Goal: Download file/media

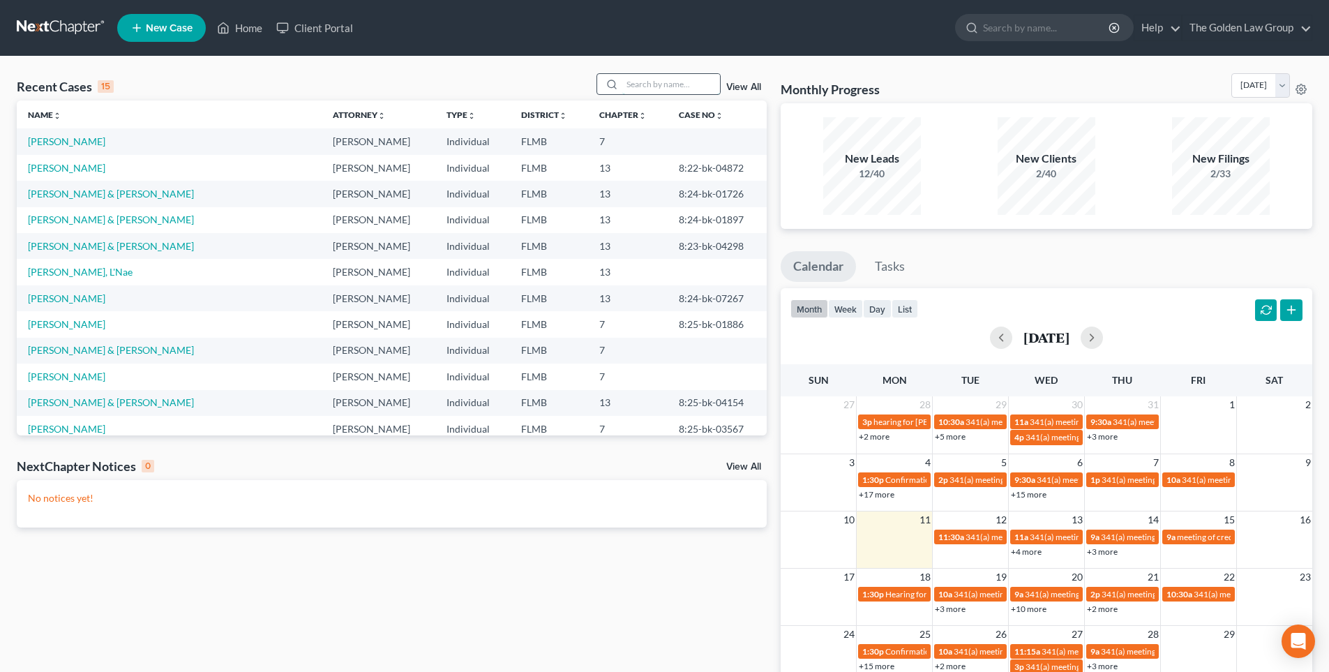
click at [668, 84] on input "search" at bounding box center [671, 84] width 98 height 20
type input "[PERSON_NAME]"
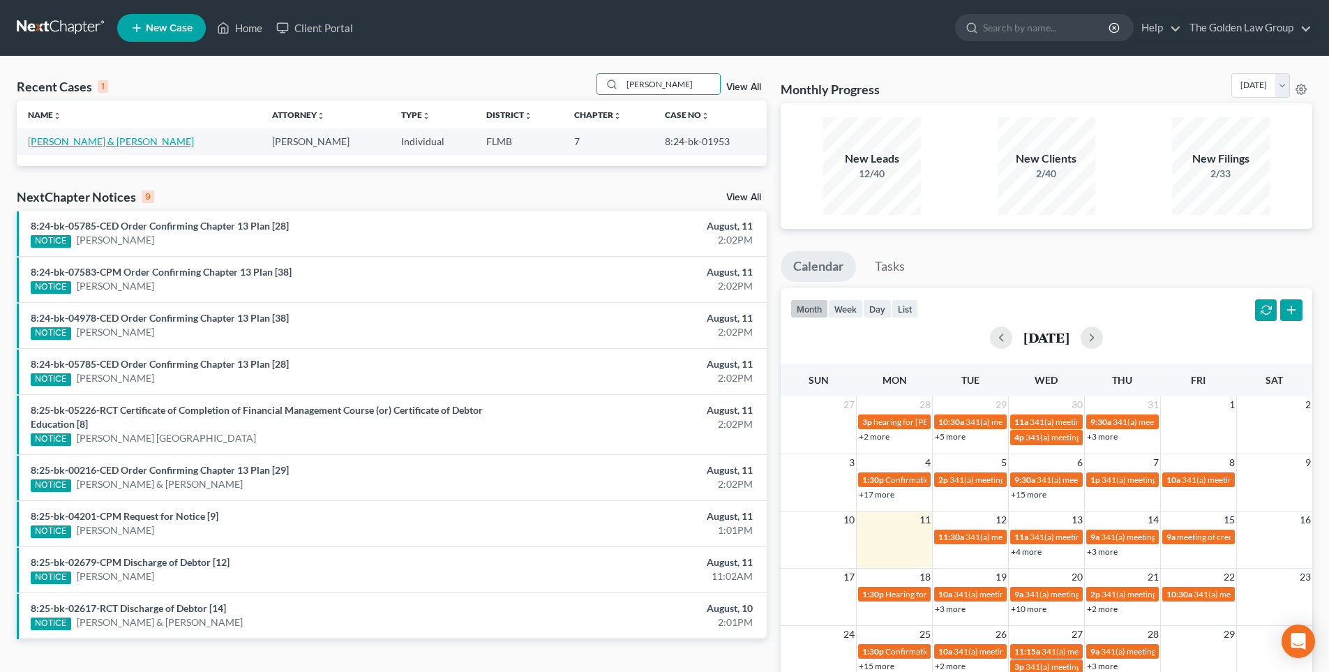
click at [107, 144] on link "[PERSON_NAME] & [PERSON_NAME]" at bounding box center [111, 141] width 166 height 12
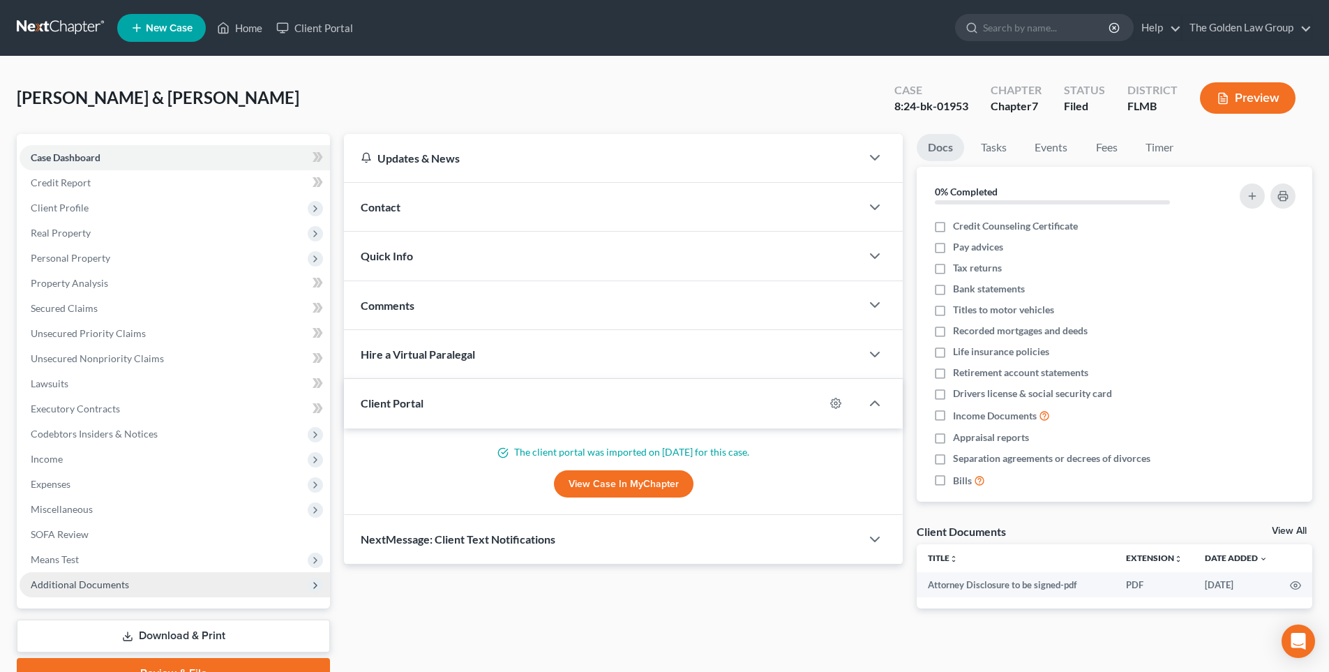
click at [89, 583] on span "Additional Documents" at bounding box center [80, 584] width 98 height 12
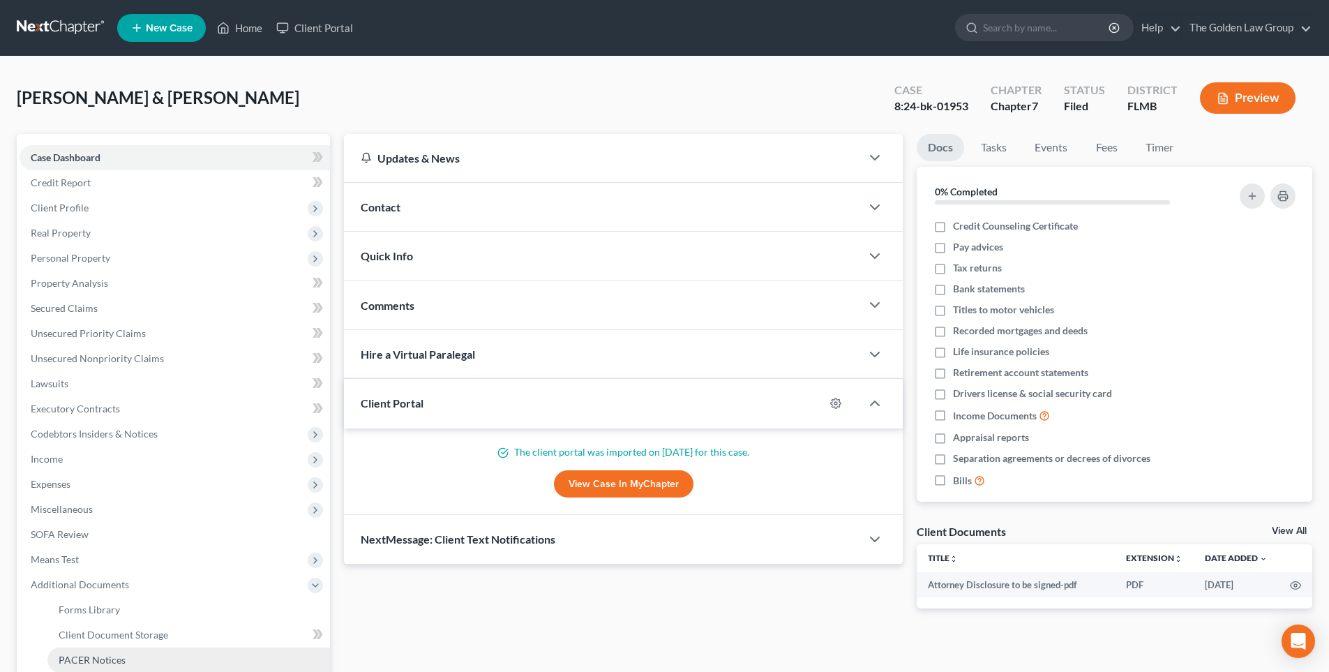
scroll to position [220, 0]
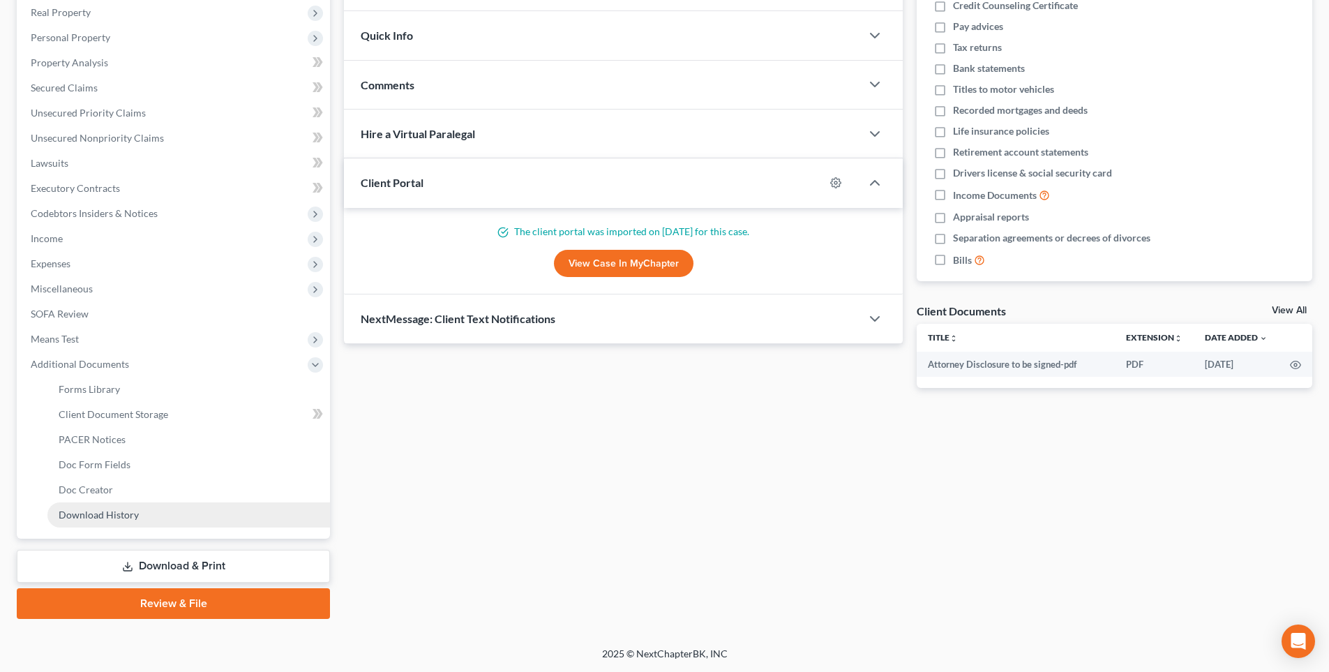
click at [115, 516] on span "Download History" at bounding box center [99, 515] width 80 height 12
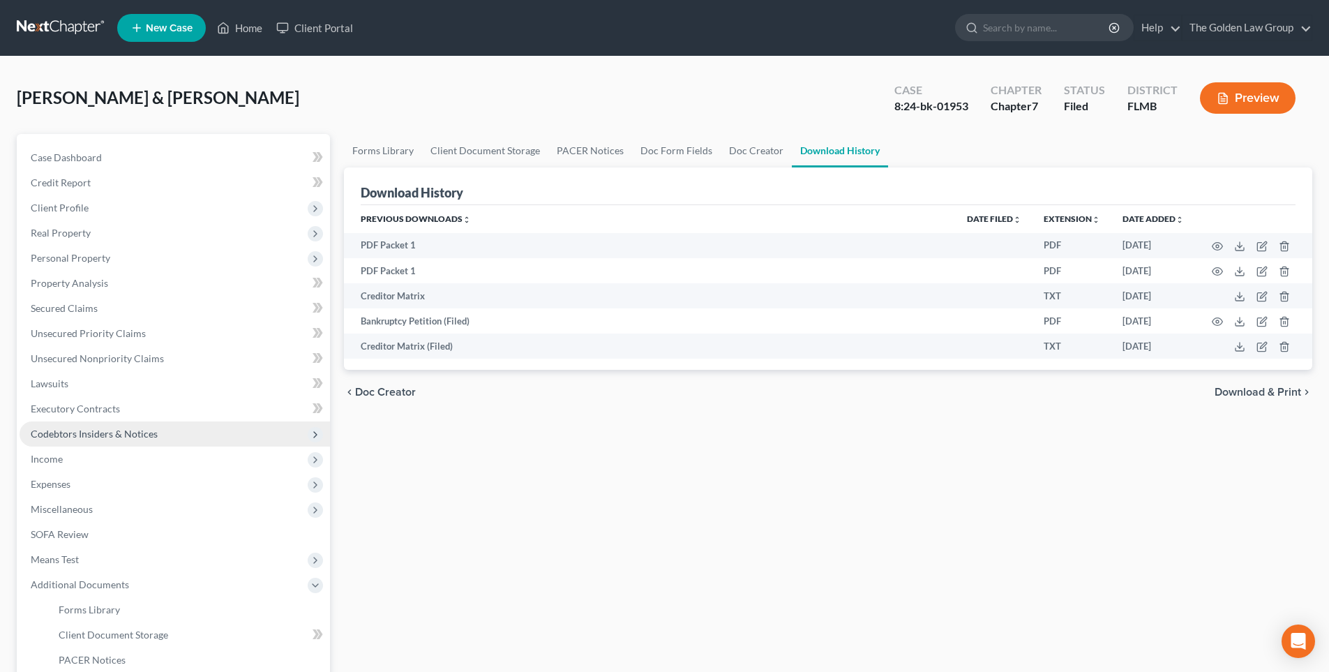
scroll to position [140, 0]
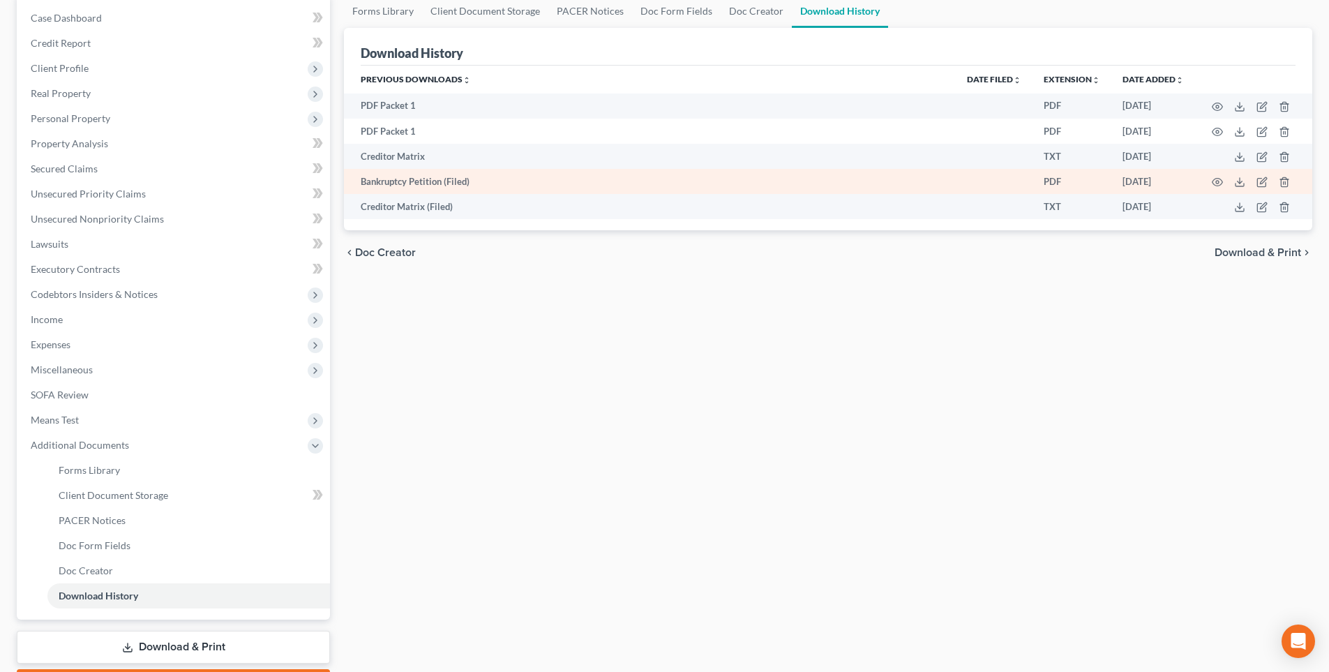
click at [447, 183] on td "Bankruptcy Petition (Filed)" at bounding box center [650, 181] width 612 height 25
click at [1051, 181] on td "PDF" at bounding box center [1071, 181] width 79 height 25
click at [1241, 183] on icon at bounding box center [1239, 181] width 11 height 11
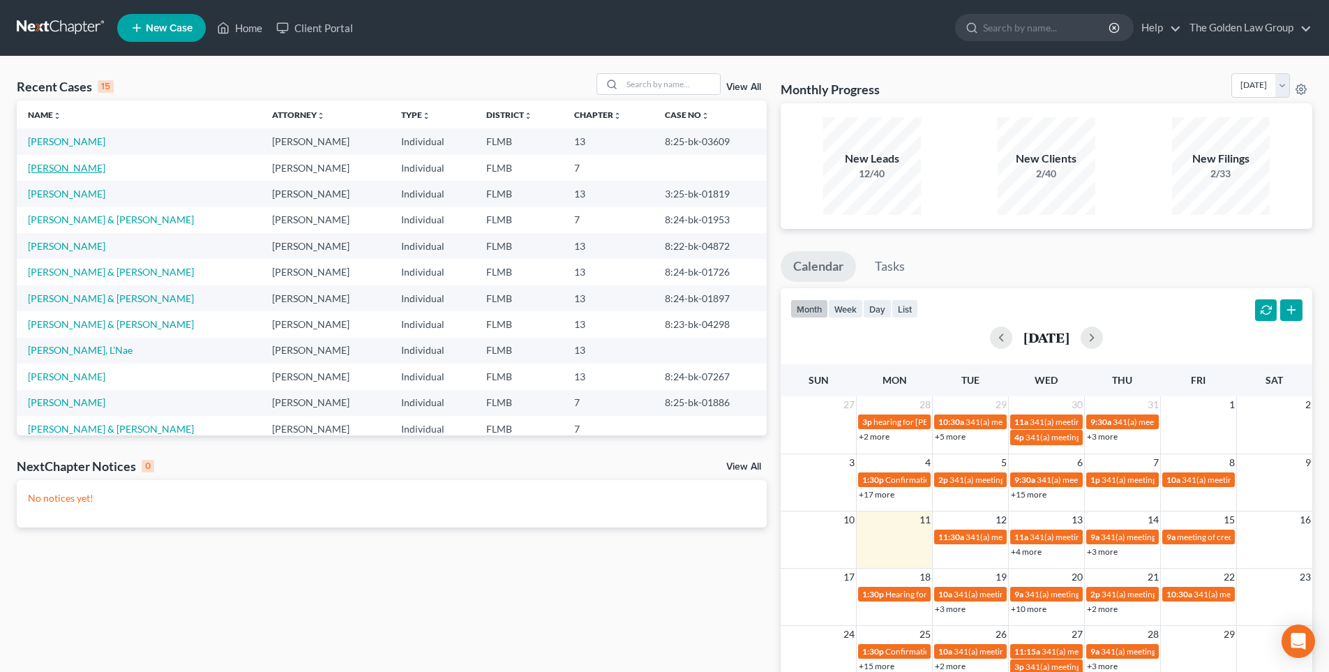
click at [66, 169] on link "[PERSON_NAME]" at bounding box center [66, 168] width 77 height 12
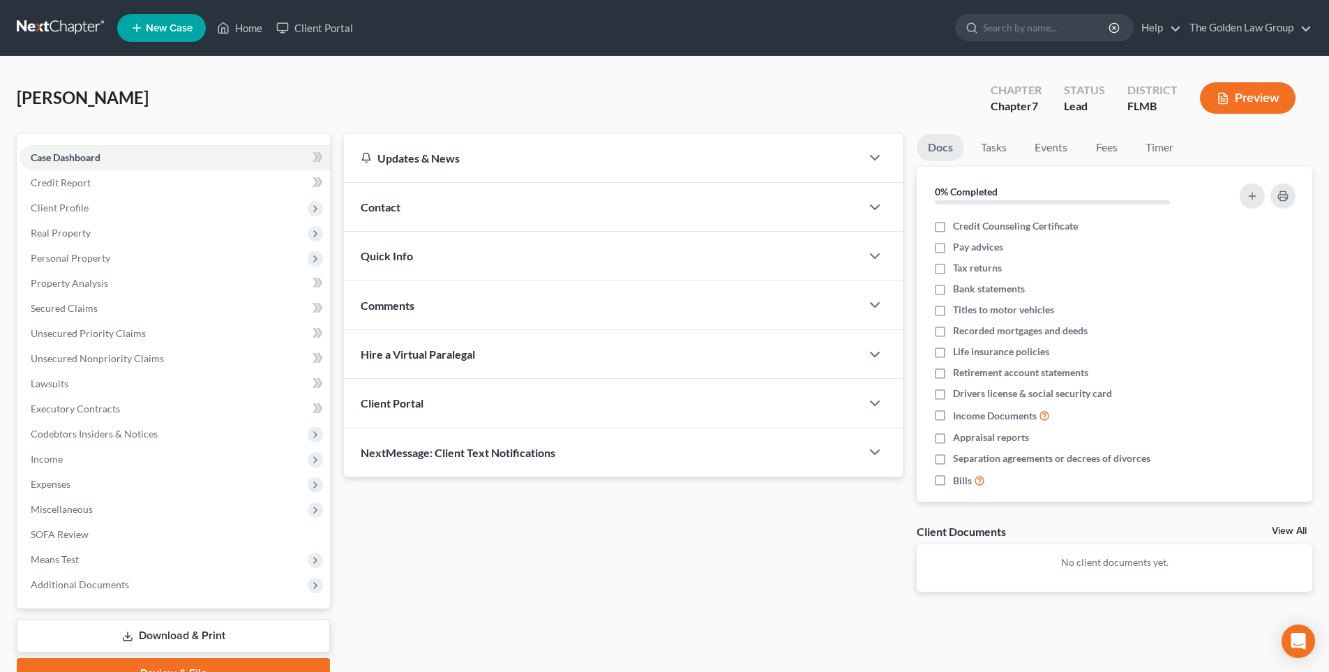
click at [1258, 92] on button "Preview" at bounding box center [1248, 97] width 96 height 31
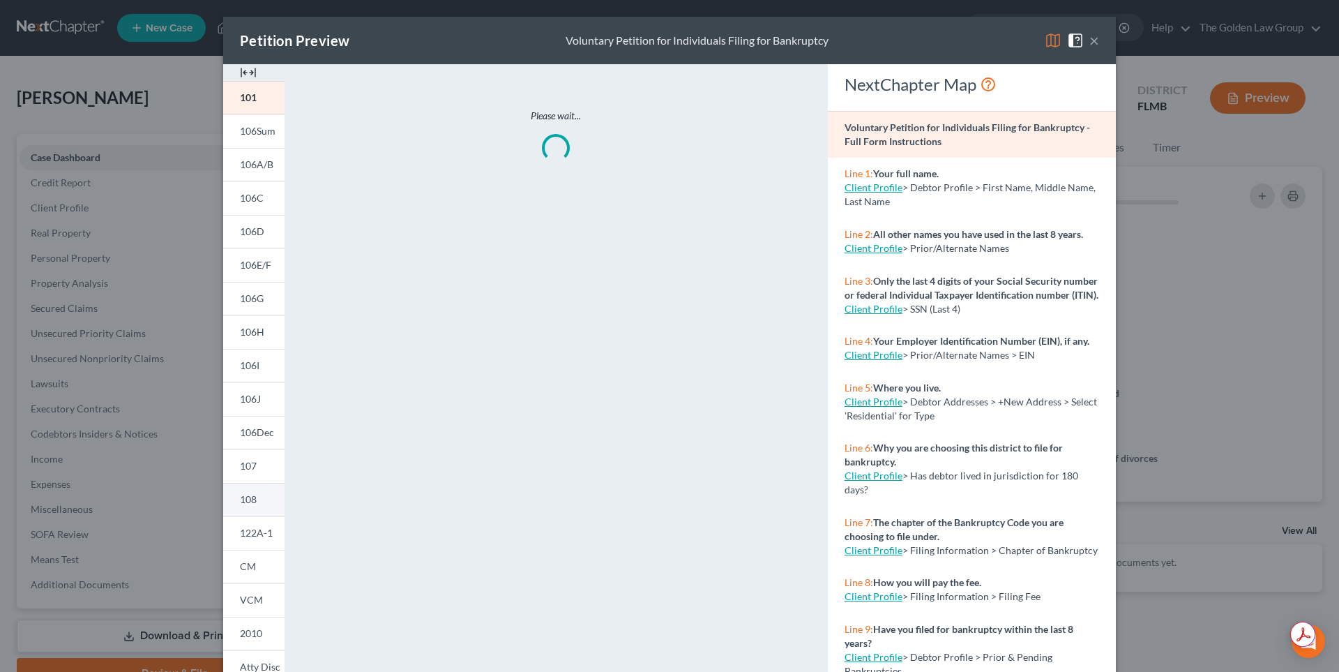
scroll to position [102, 0]
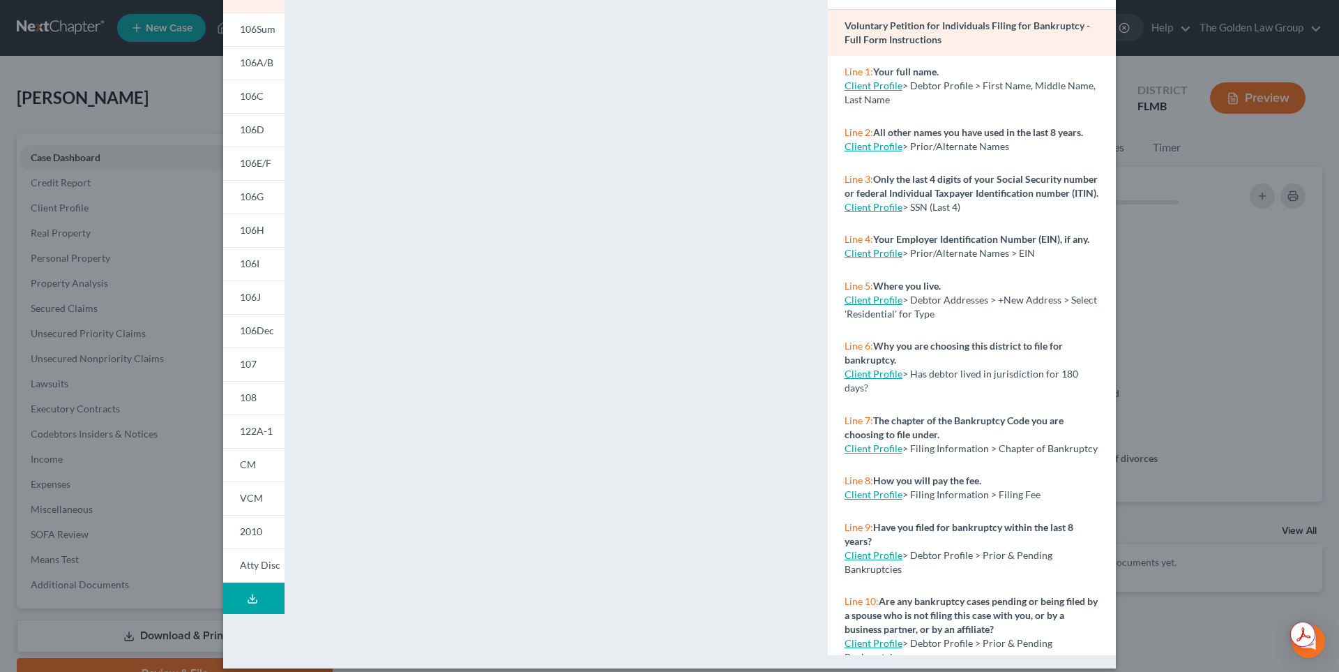
click at [249, 595] on icon at bounding box center [252, 598] width 11 height 11
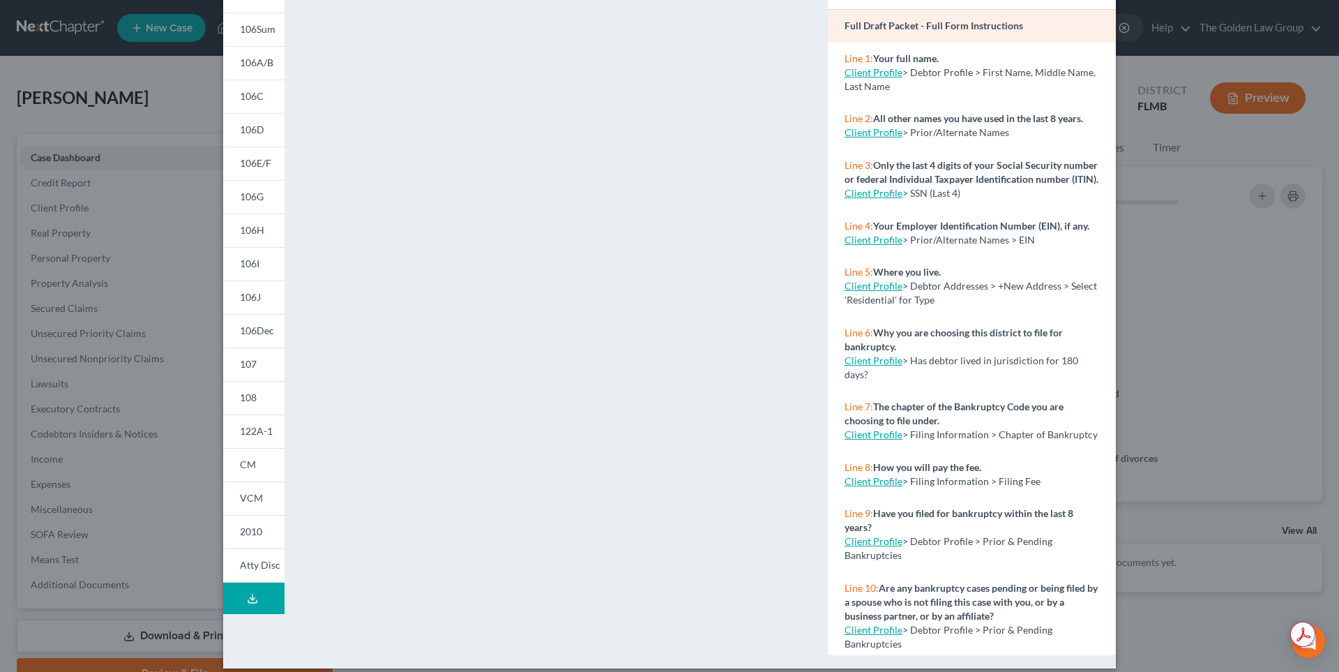
scroll to position [0, 0]
